Goal: Register for event/course

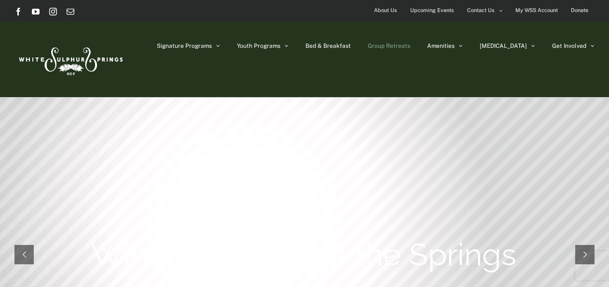
click at [410, 41] on link "Group Retreats" at bounding box center [389, 46] width 42 height 48
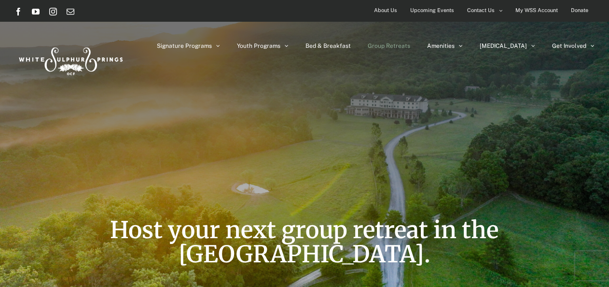
click at [433, 12] on span "Upcoming Events" at bounding box center [432, 10] width 44 height 14
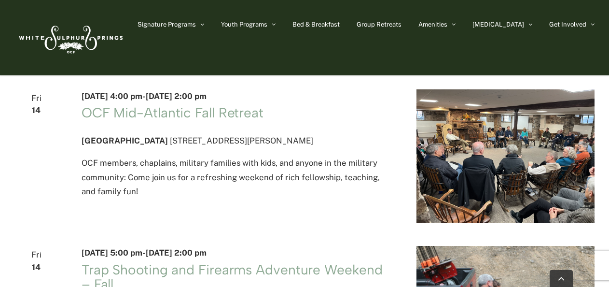
scroll to position [1118, 0]
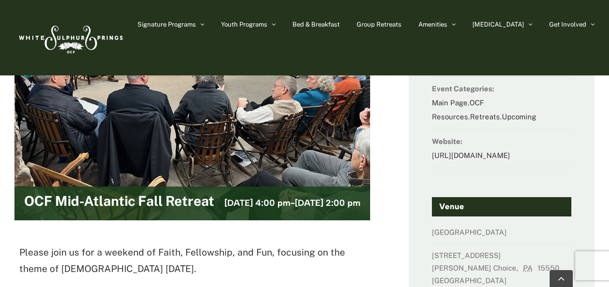
scroll to position [96, 0]
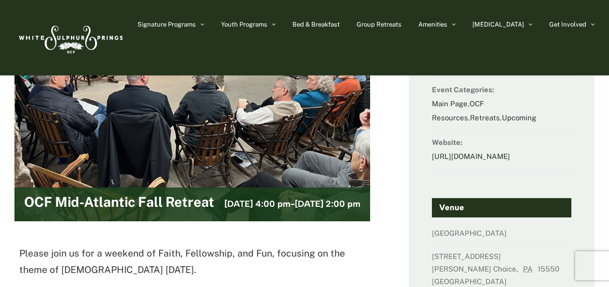
click at [451, 160] on link "[URL][DOMAIN_NAME]" at bounding box center [471, 156] width 78 height 8
